Goal: Book appointment/travel/reservation

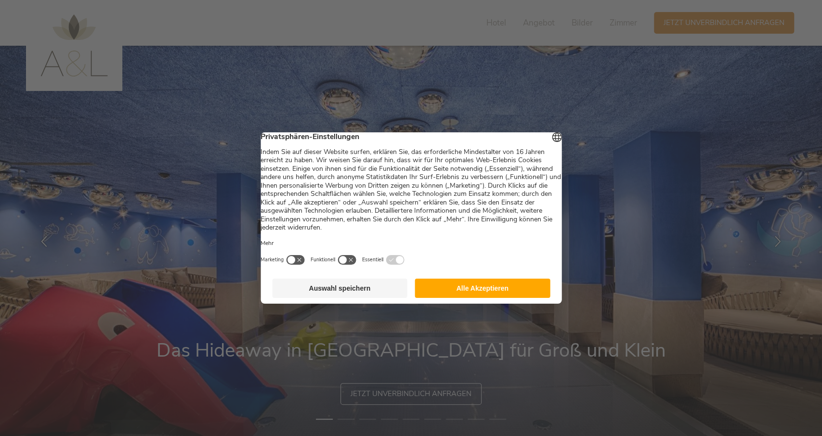
click at [468, 298] on button "Alle Akzeptieren" at bounding box center [482, 288] width 135 height 19
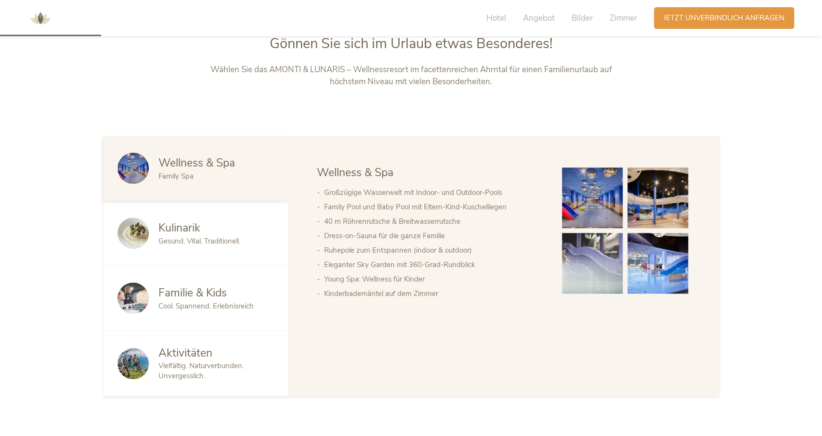
scroll to position [547, 0]
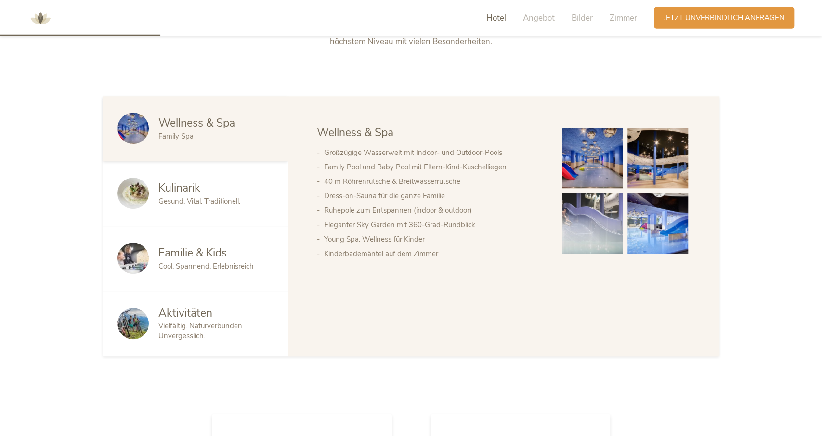
click at [211, 263] on span "Cool. Spannend. Erlebnisreich" at bounding box center [205, 267] width 95 height 10
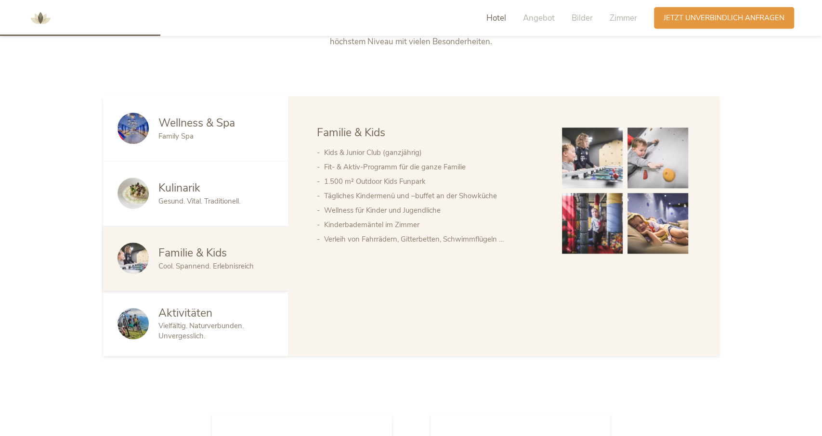
click at [193, 332] on span "Vielfältig. Naturverbunden. Unvergesslich." at bounding box center [200, 332] width 85 height 20
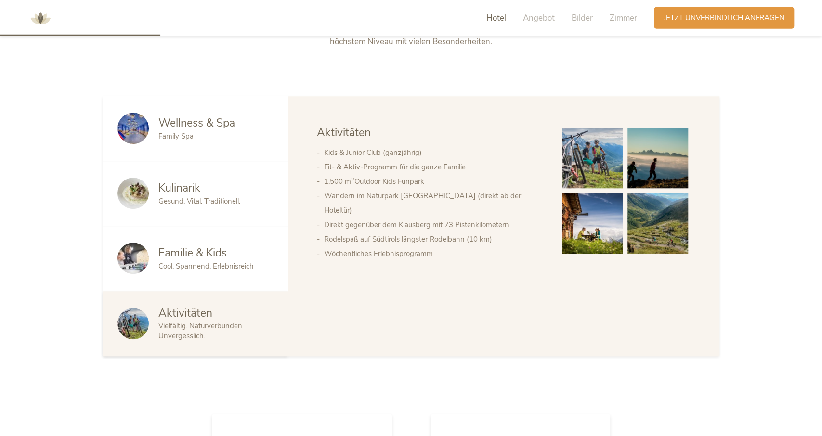
click at [174, 205] on span "Gesund. Vital. Traditionell." at bounding box center [199, 202] width 82 height 10
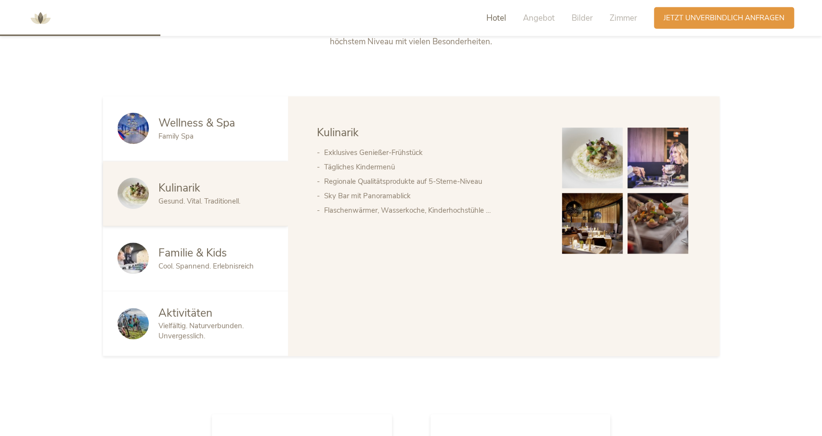
click at [178, 129] on span "Wellness & Spa" at bounding box center [196, 123] width 77 height 15
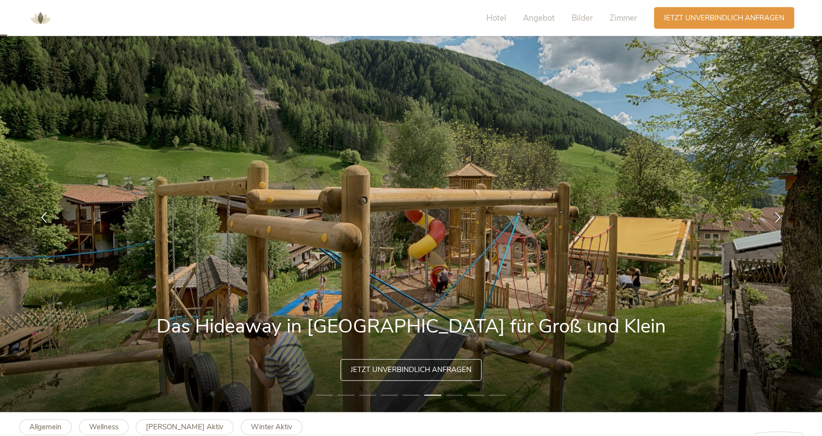
scroll to position [0, 0]
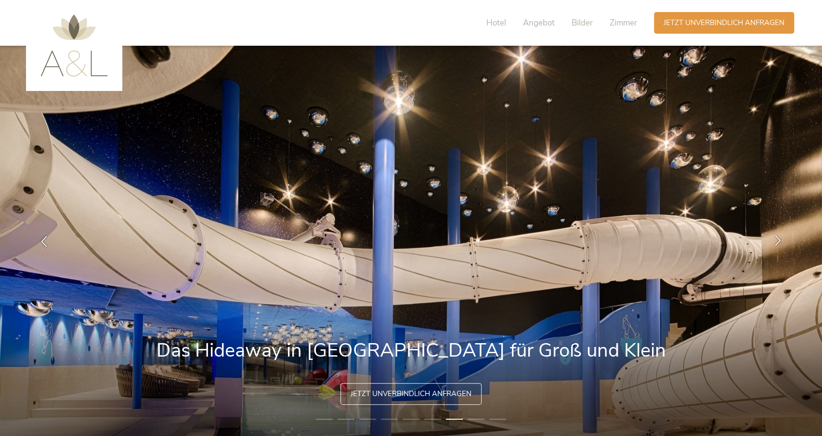
click at [782, 239] on icon at bounding box center [777, 239] width 11 height 11
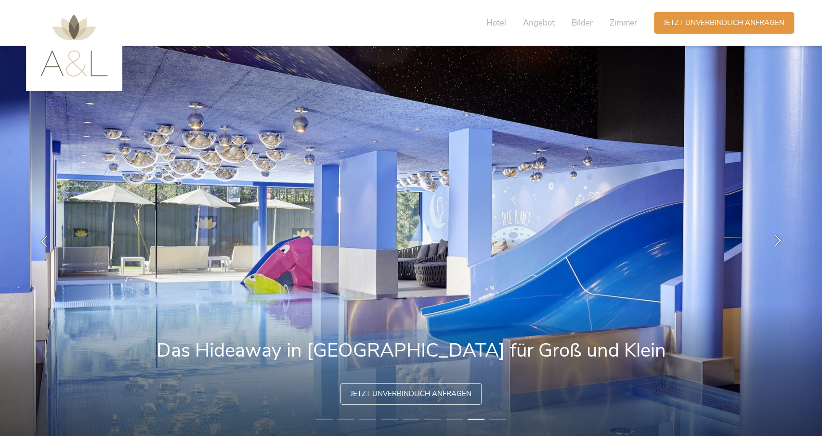
click at [782, 239] on icon at bounding box center [777, 239] width 11 height 11
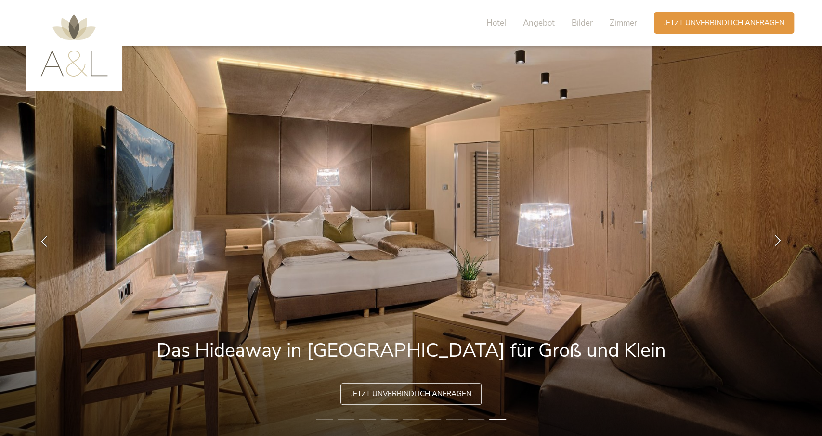
click at [782, 239] on icon at bounding box center [777, 239] width 11 height 11
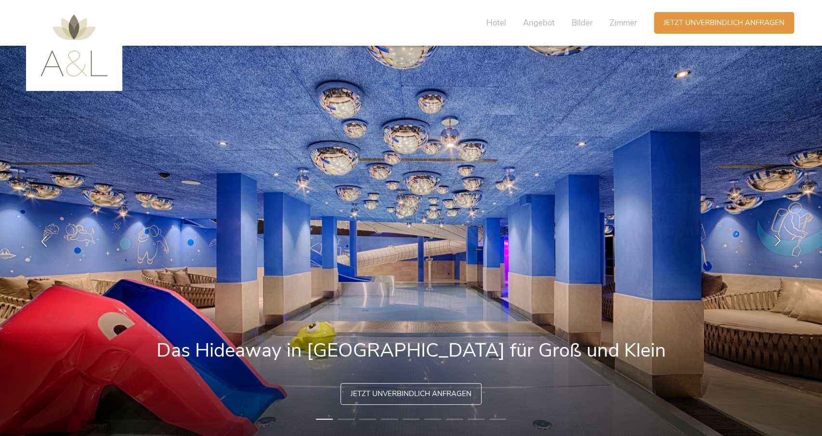
click at [782, 239] on icon at bounding box center [777, 239] width 11 height 11
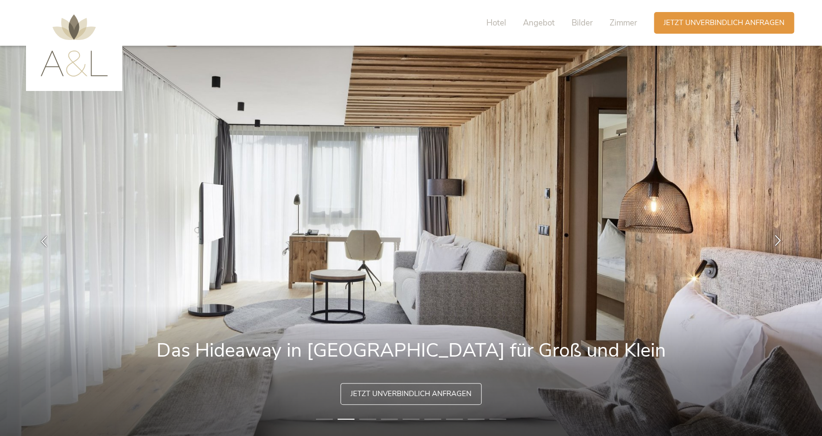
click at [782, 239] on icon at bounding box center [777, 239] width 11 height 11
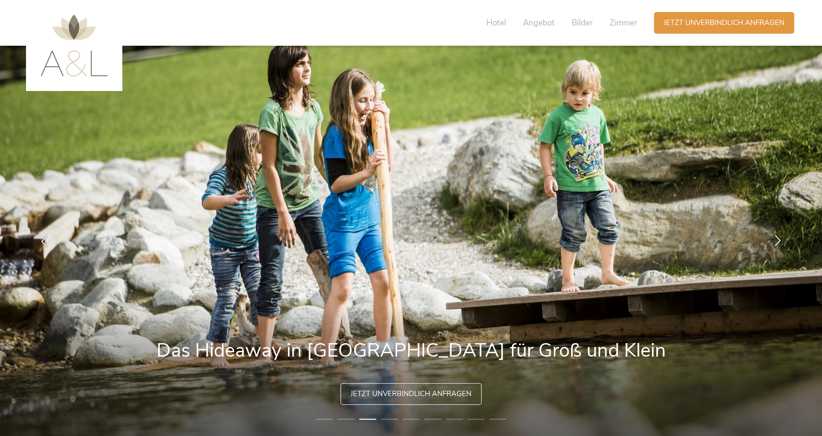
click at [782, 239] on icon at bounding box center [777, 239] width 11 height 11
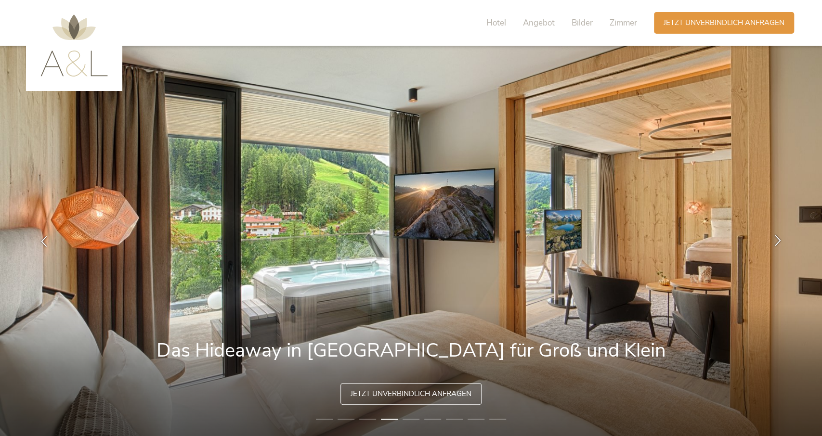
click at [782, 239] on icon at bounding box center [777, 239] width 11 height 11
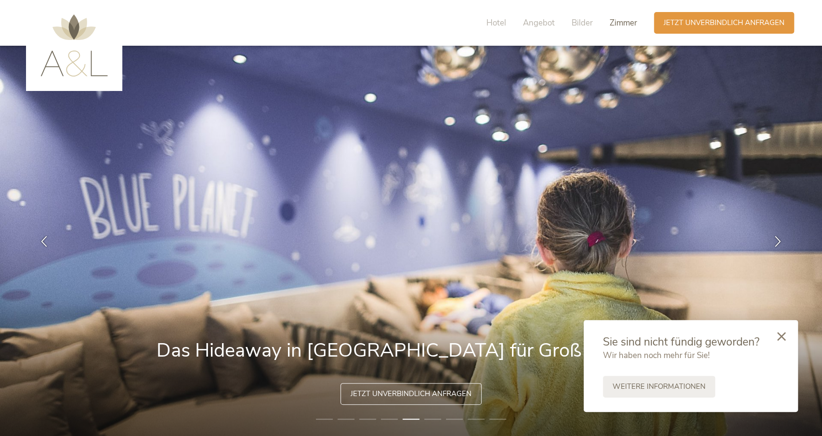
click at [622, 26] on span "Zimmer" at bounding box center [622, 22] width 27 height 11
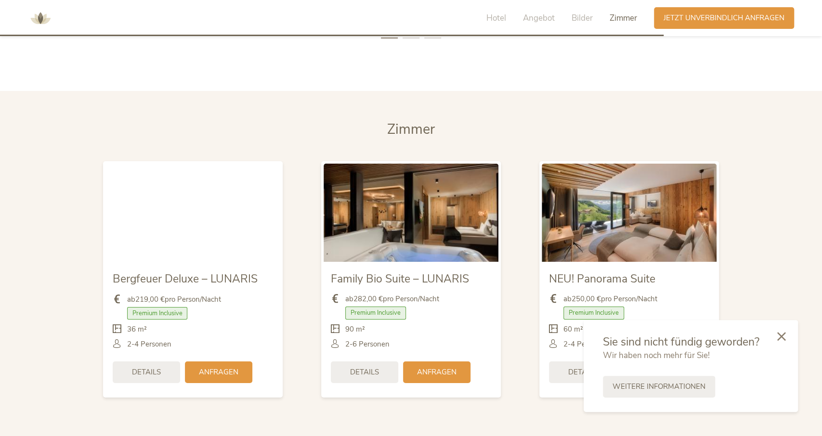
scroll to position [2271, 0]
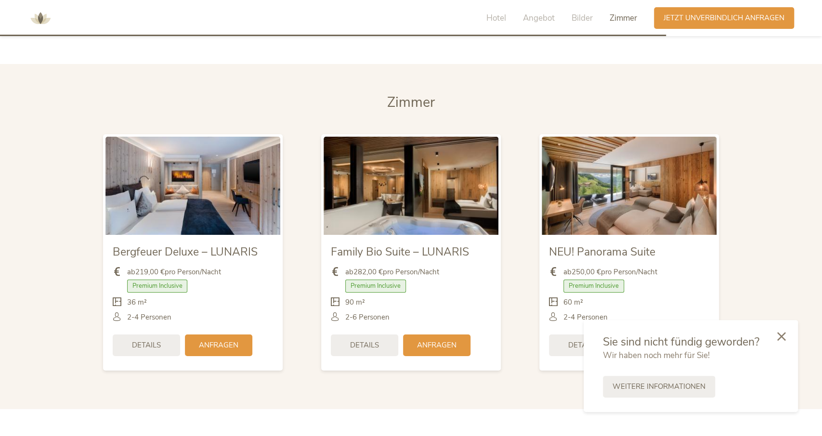
click at [400, 182] on img at bounding box center [410, 186] width 175 height 98
click at [370, 339] on span "Details" at bounding box center [364, 344] width 29 height 10
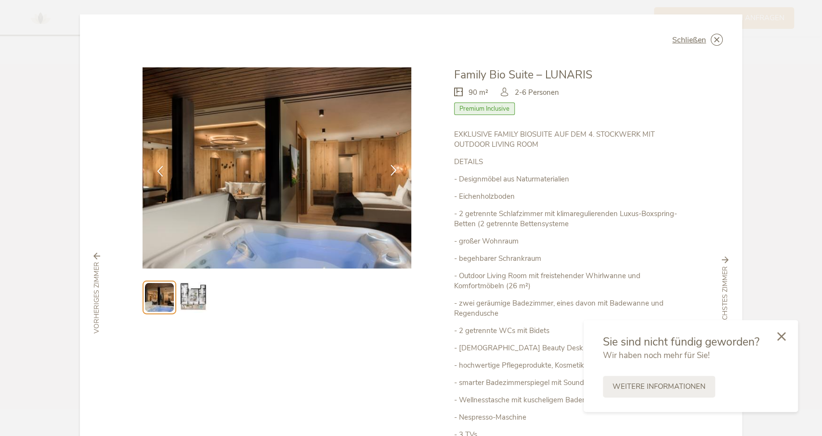
click at [394, 169] on icon at bounding box center [393, 170] width 11 height 11
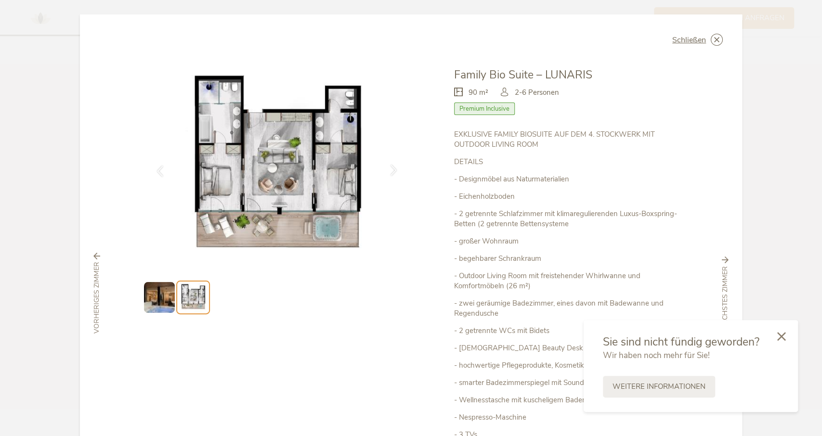
click at [394, 169] on icon at bounding box center [393, 170] width 11 height 11
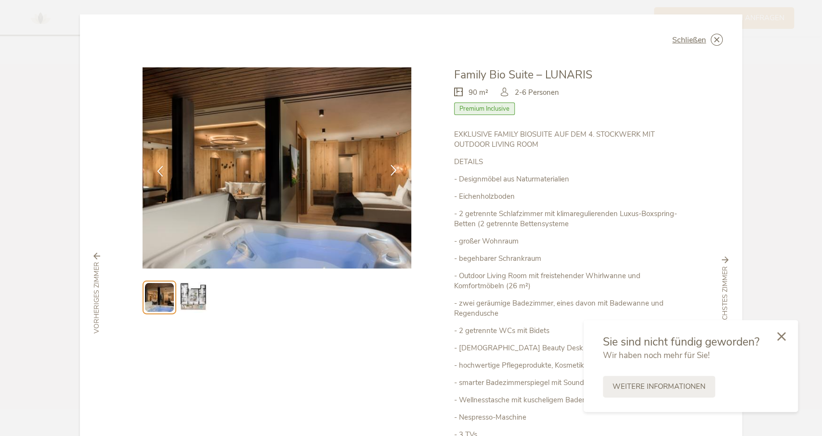
click at [394, 169] on icon at bounding box center [393, 170] width 11 height 11
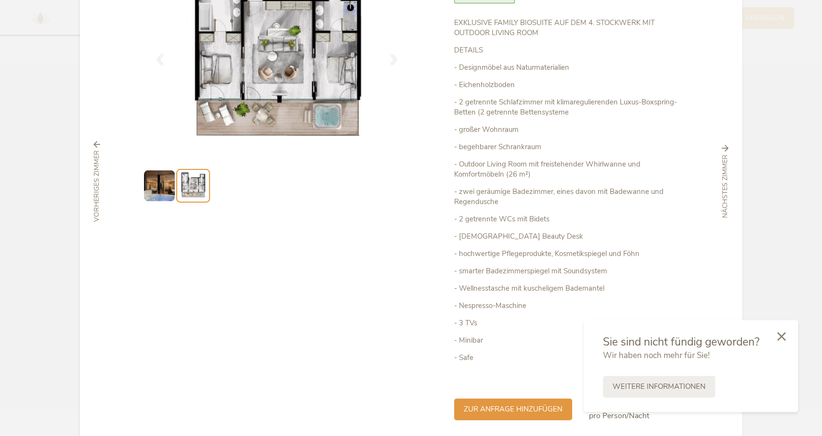
scroll to position [150, 0]
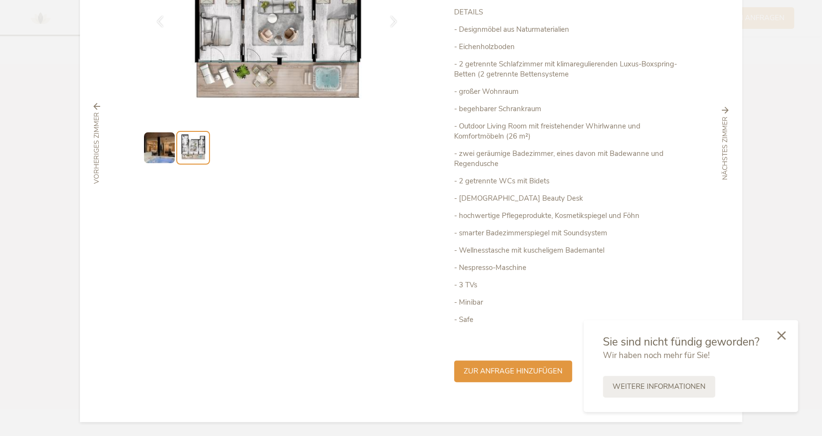
click at [783, 335] on icon at bounding box center [781, 335] width 9 height 9
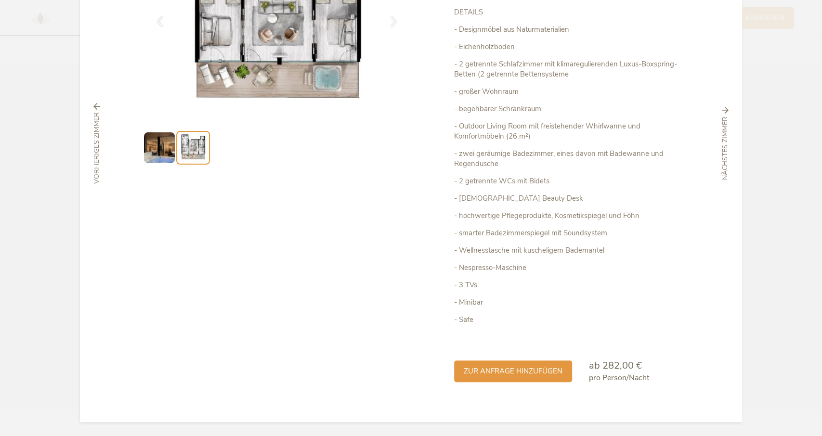
scroll to position [0, 0]
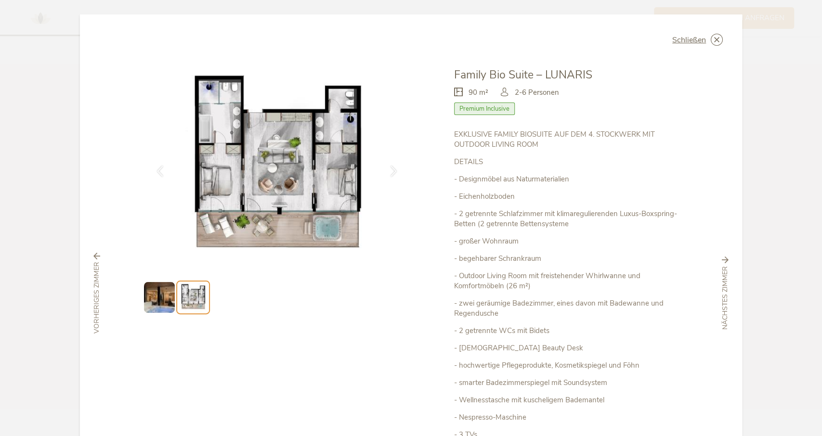
click at [161, 303] on img at bounding box center [159, 297] width 31 height 31
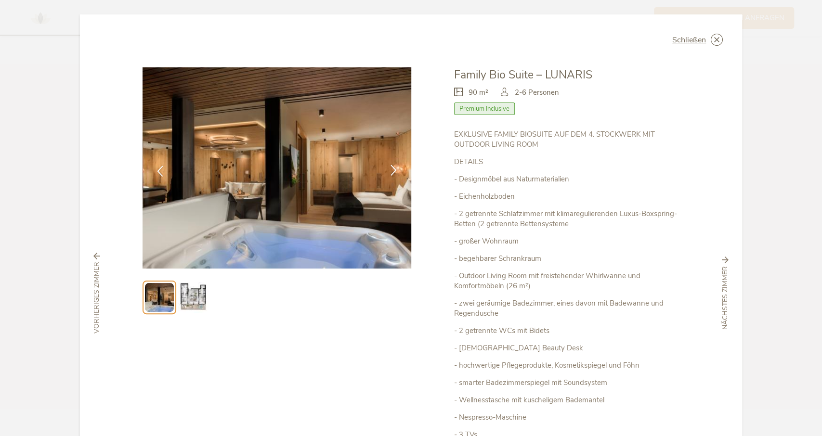
click at [393, 165] on icon at bounding box center [393, 170] width 11 height 11
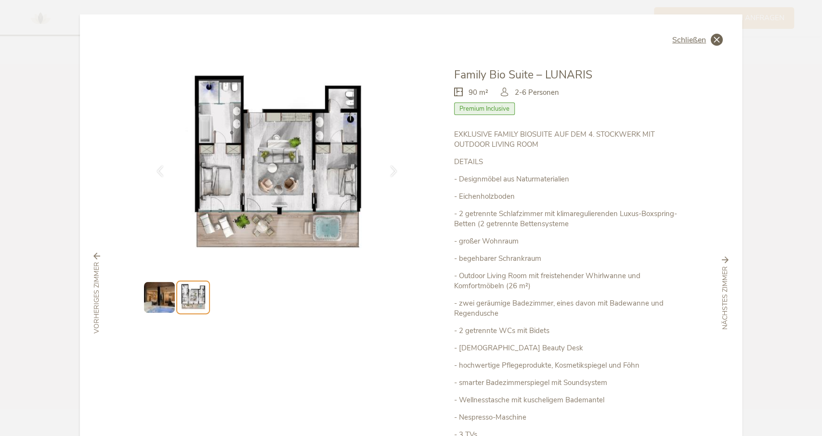
click at [715, 40] on icon at bounding box center [716, 40] width 12 height 12
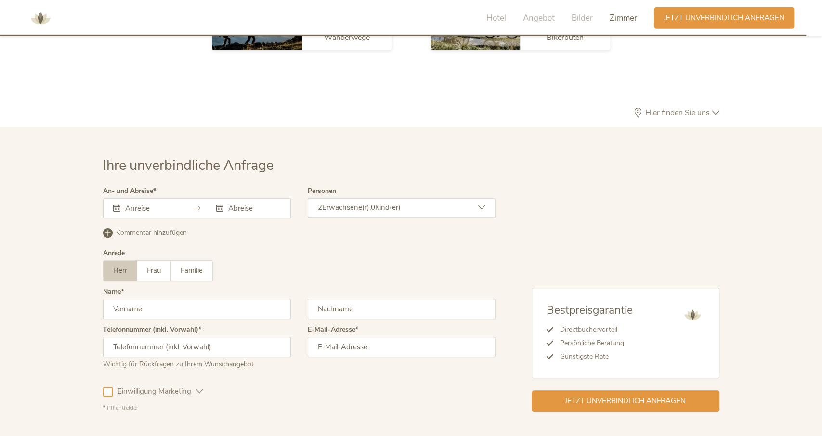
scroll to position [2803, 0]
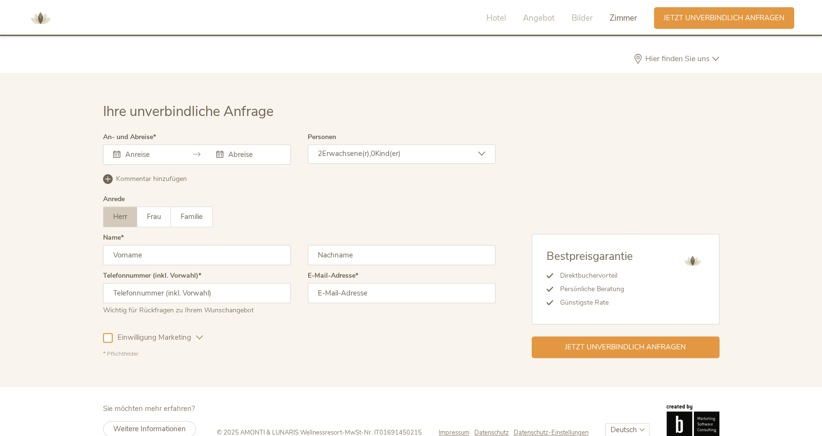
click at [116, 151] on icon at bounding box center [116, 154] width 7 height 7
click at [116, 150] on div at bounding box center [145, 155] width 64 height 10
click at [114, 150] on div at bounding box center [145, 155] width 64 height 10
click at [196, 151] on icon at bounding box center [196, 154] width 7 height 7
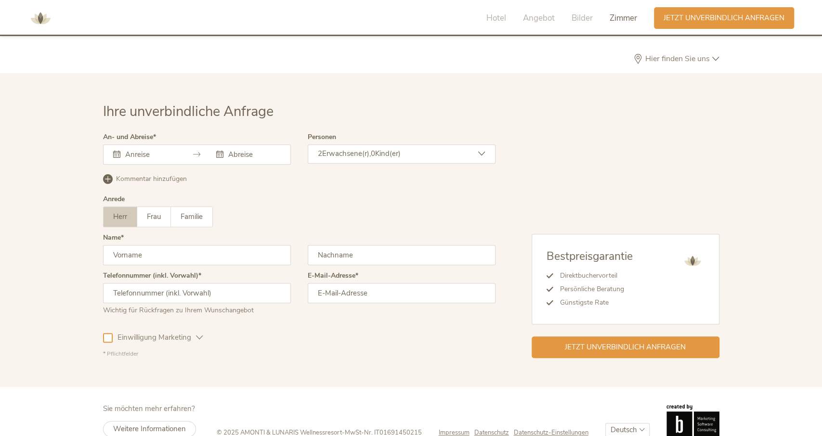
click at [118, 151] on icon at bounding box center [116, 154] width 7 height 7
click at [119, 151] on icon at bounding box center [116, 154] width 7 height 7
click at [231, 150] on input "text" at bounding box center [253, 155] width 55 height 10
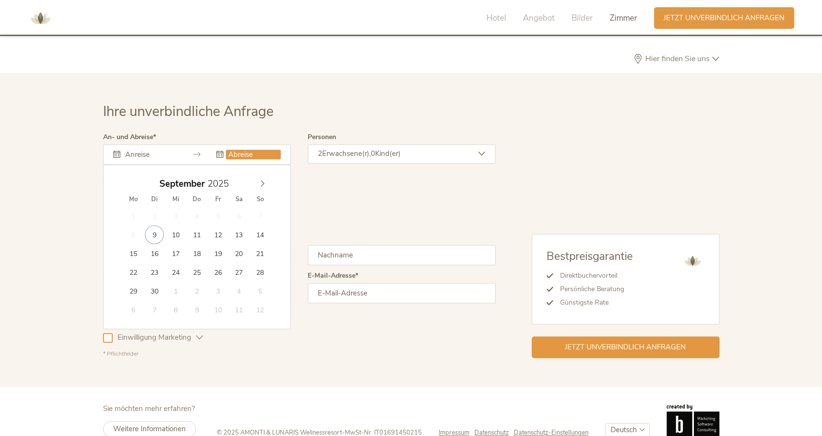
click at [199, 151] on icon at bounding box center [196, 154] width 7 height 7
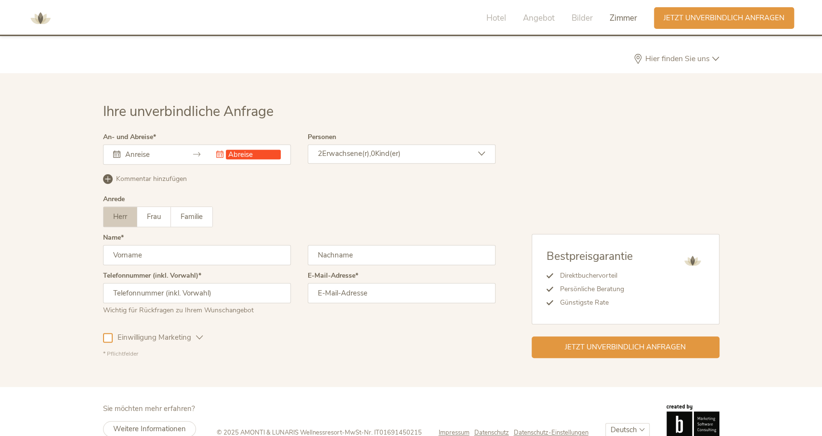
click at [199, 151] on icon at bounding box center [196, 154] width 7 height 7
click at [114, 151] on icon at bounding box center [116, 154] width 7 height 7
click at [113, 150] on div at bounding box center [145, 155] width 64 height 10
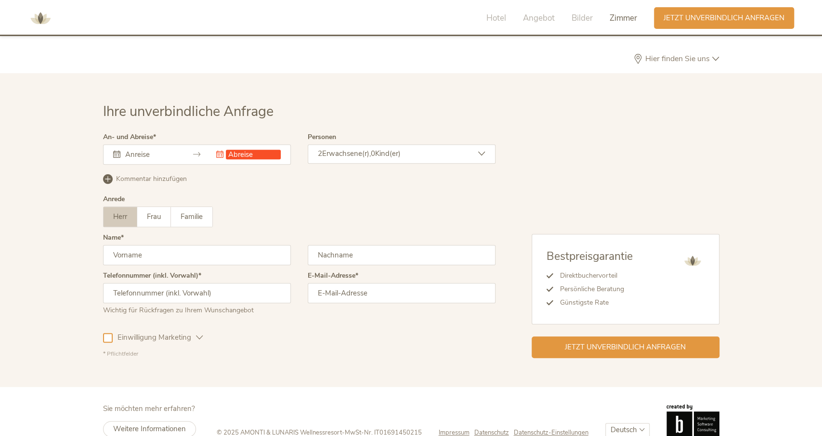
click at [113, 150] on div at bounding box center [145, 155] width 64 height 10
click at [144, 150] on input "text" at bounding box center [150, 155] width 55 height 10
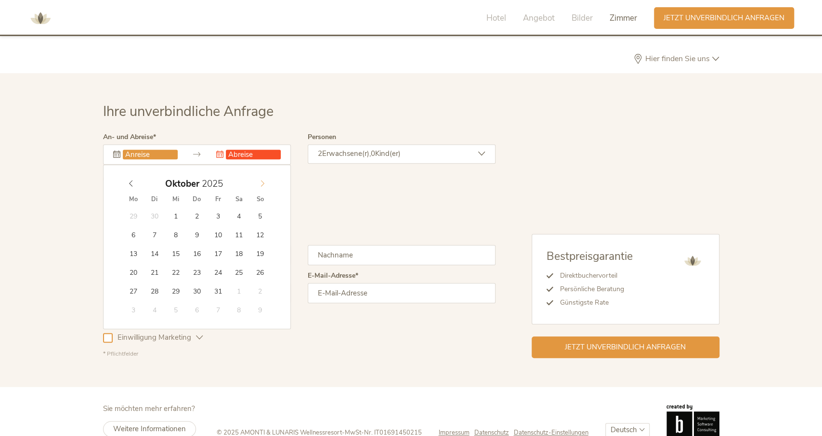
click at [264, 180] on icon at bounding box center [262, 183] width 7 height 7
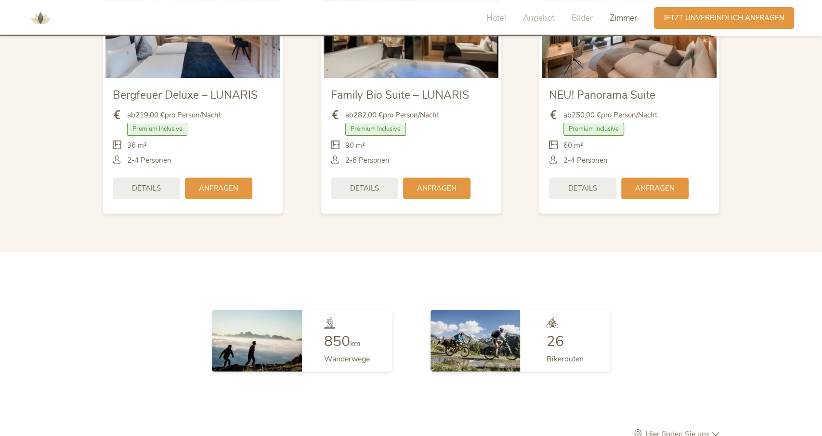
scroll to position [2426, 0]
